Goal: Find specific page/section: Find specific page/section

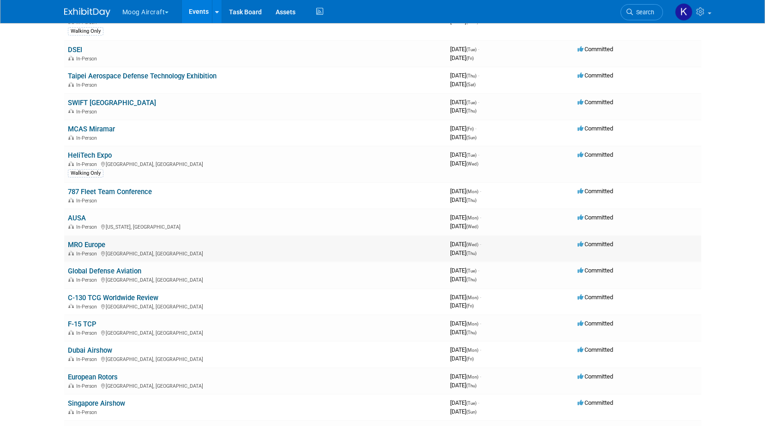
scroll to position [138, 0]
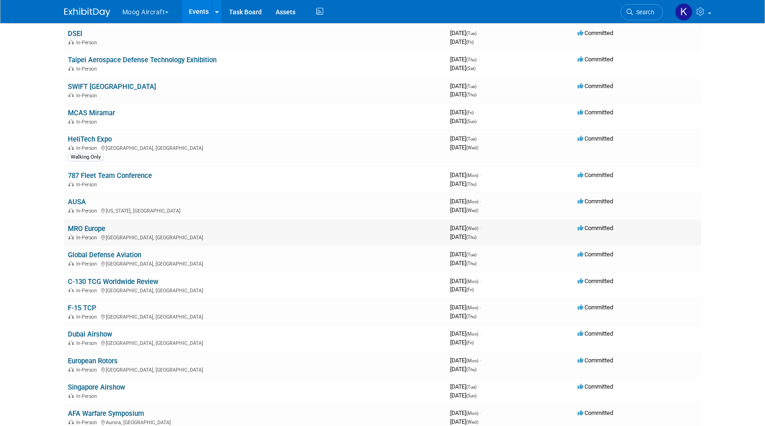
click at [95, 221] on td "MRO Europe In-Person [GEOGRAPHIC_DATA], [GEOGRAPHIC_DATA]" at bounding box center [255, 233] width 382 height 26
click at [91, 231] on link "MRO Europe" at bounding box center [86, 229] width 37 height 8
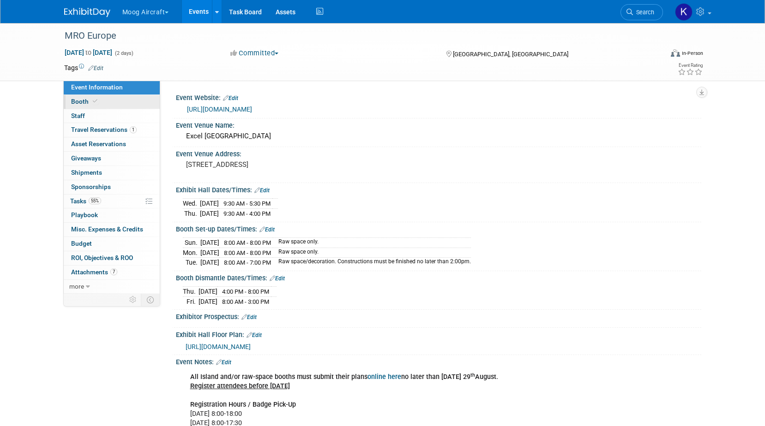
drag, startPoint x: 90, startPoint y: 106, endPoint x: 85, endPoint y: 108, distance: 5.2
click at [88, 106] on link "Booth" at bounding box center [112, 102] width 96 height 14
